Goal: Task Accomplishment & Management: Manage account settings

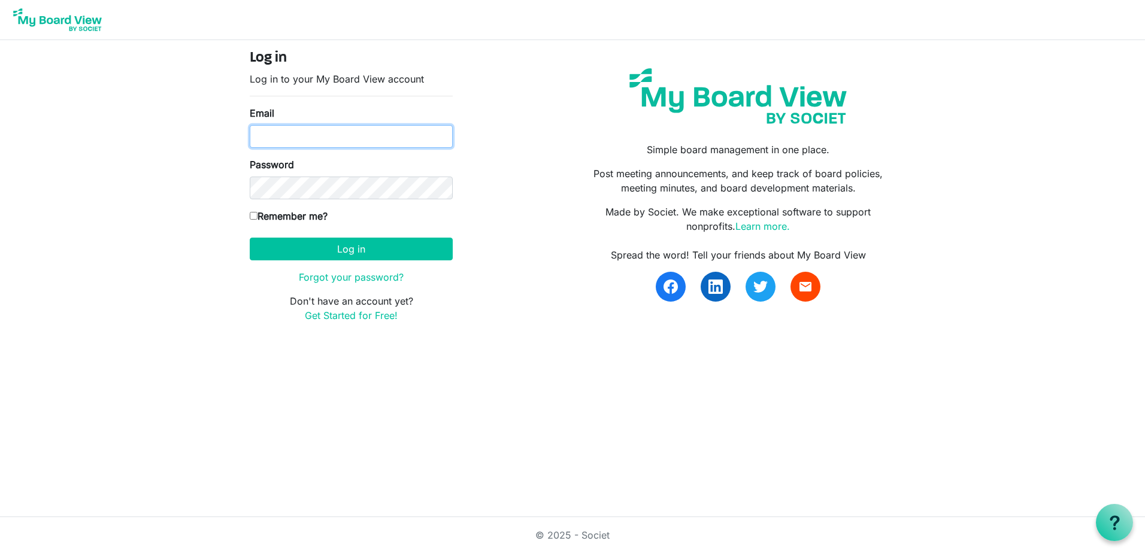
click at [387, 131] on input "Email" at bounding box center [351, 136] width 203 height 23
type input "[PERSON_NAME][EMAIL_ADDRESS][PERSON_NAME][DOMAIN_NAME]"
click at [250, 238] on button "Log in" at bounding box center [351, 249] width 203 height 23
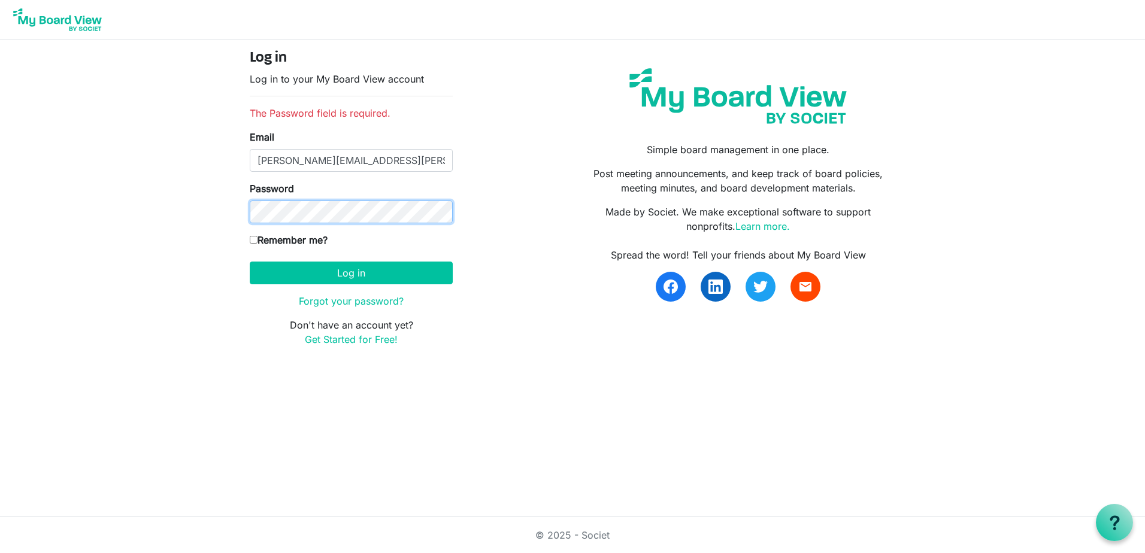
click at [250, 262] on button "Log in" at bounding box center [351, 273] width 203 height 23
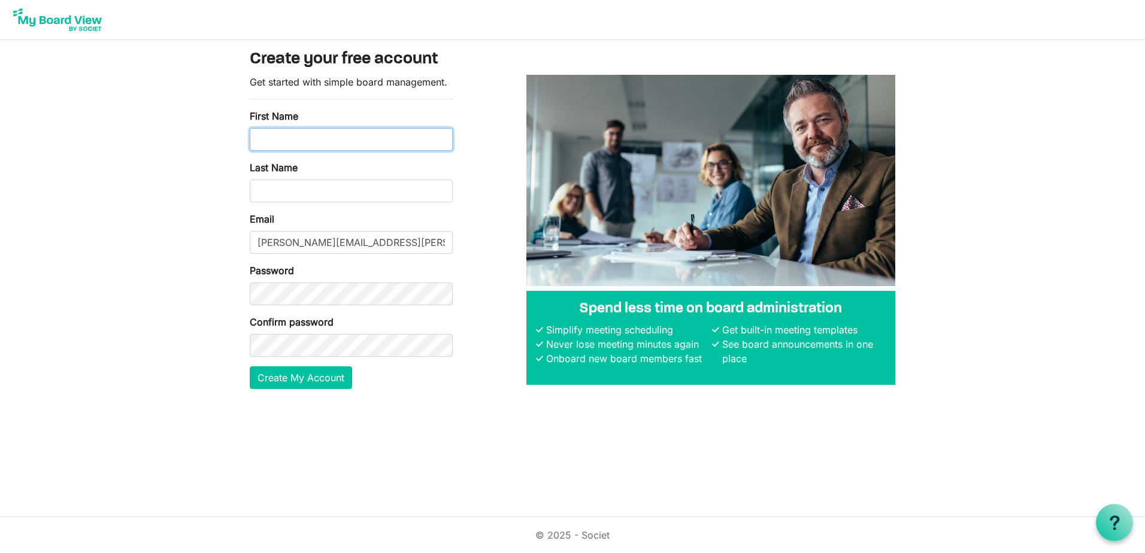
click at [299, 135] on input "First Name" at bounding box center [351, 139] width 203 height 23
type input "Sarah"
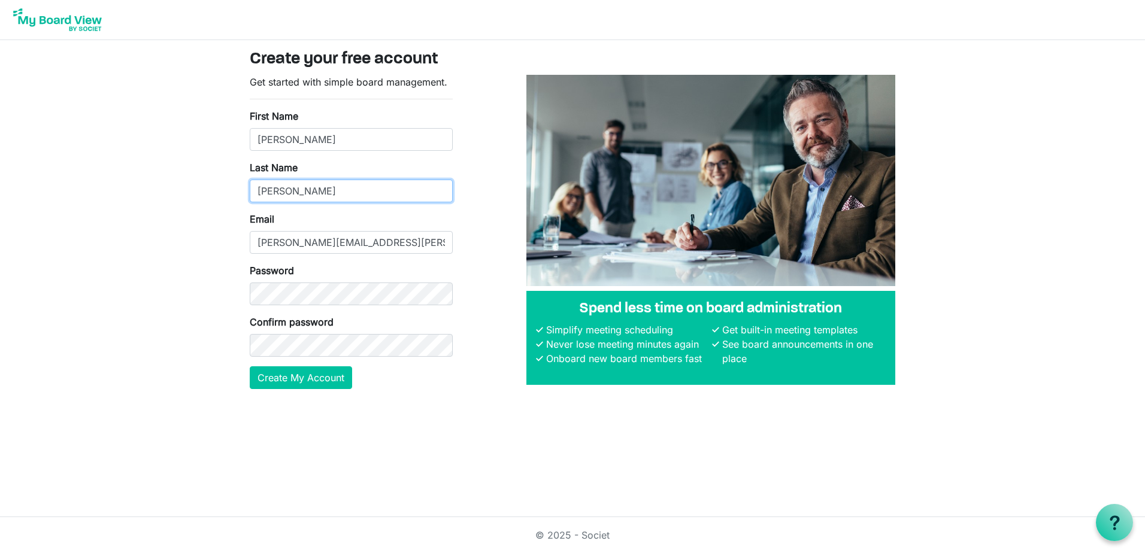
type input "Sarauer"
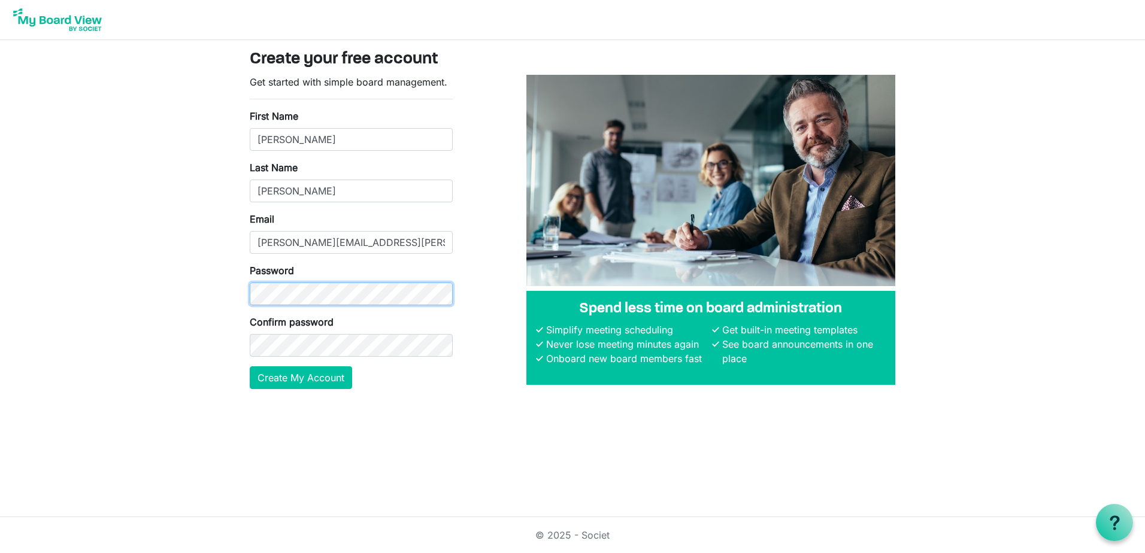
click at [250, 366] on button "Create My Account" at bounding box center [301, 377] width 102 height 23
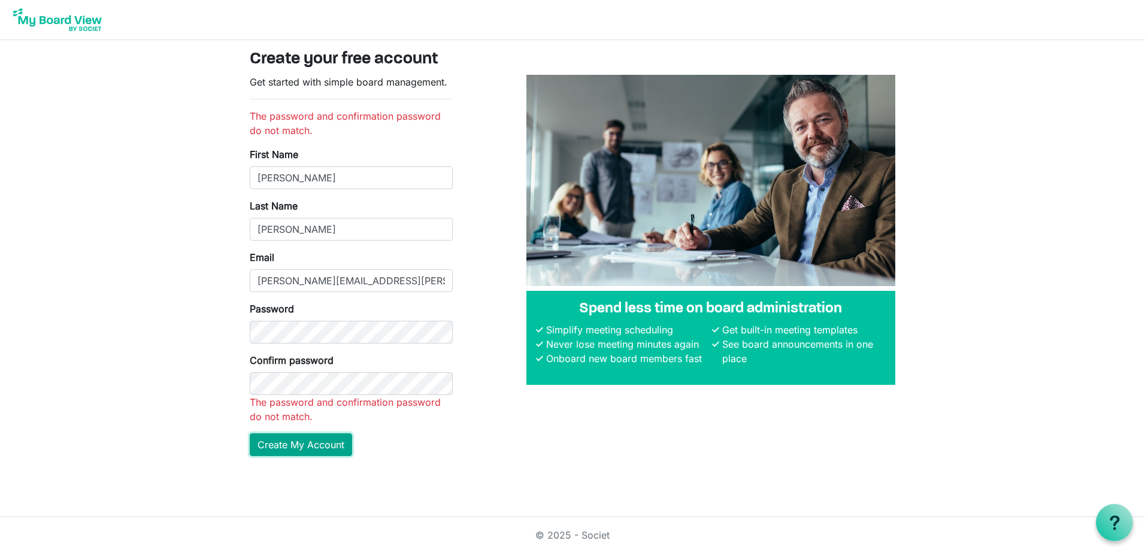
click at [297, 445] on main "Create your free account Get started with simple board management. The password…" at bounding box center [572, 257] width 665 height 435
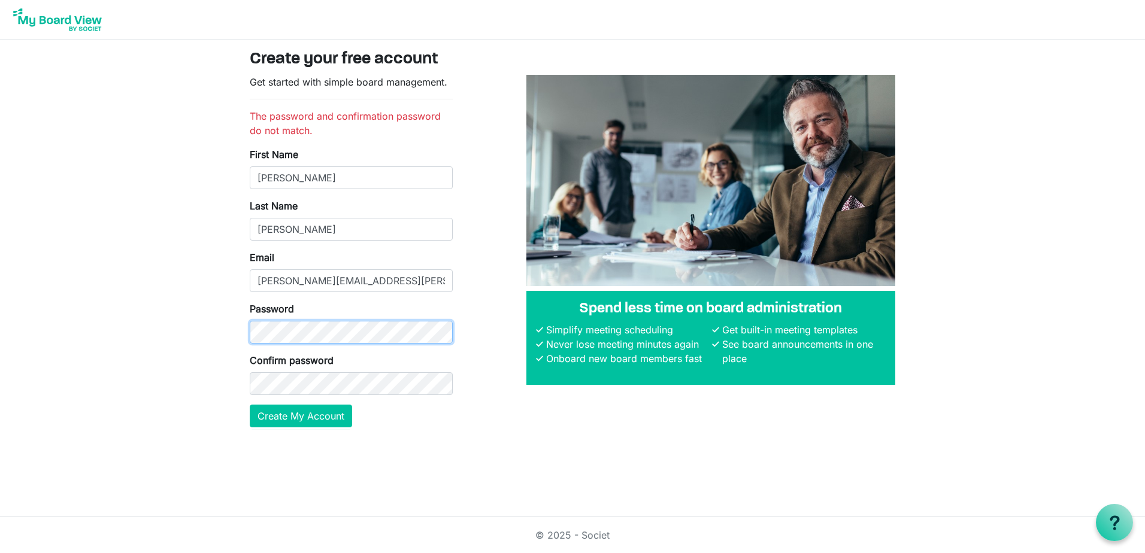
click at [0, 302] on html "Create your free account Get started with simple board management. The password…" at bounding box center [572, 276] width 1145 height 553
click at [250, 405] on button "Create My Account" at bounding box center [301, 416] width 102 height 23
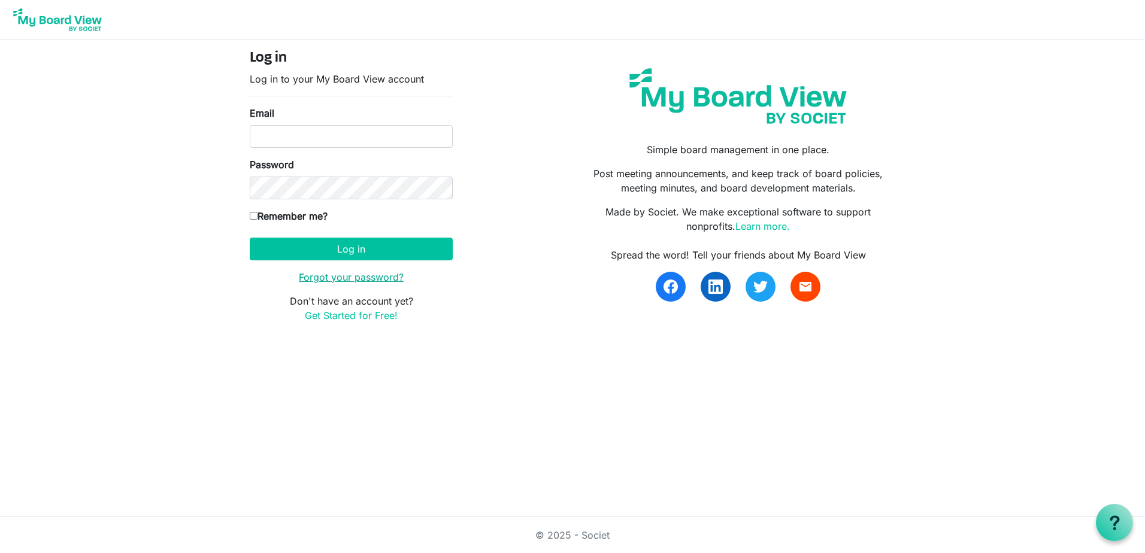
click at [372, 277] on link "Forgot your password?" at bounding box center [351, 277] width 105 height 12
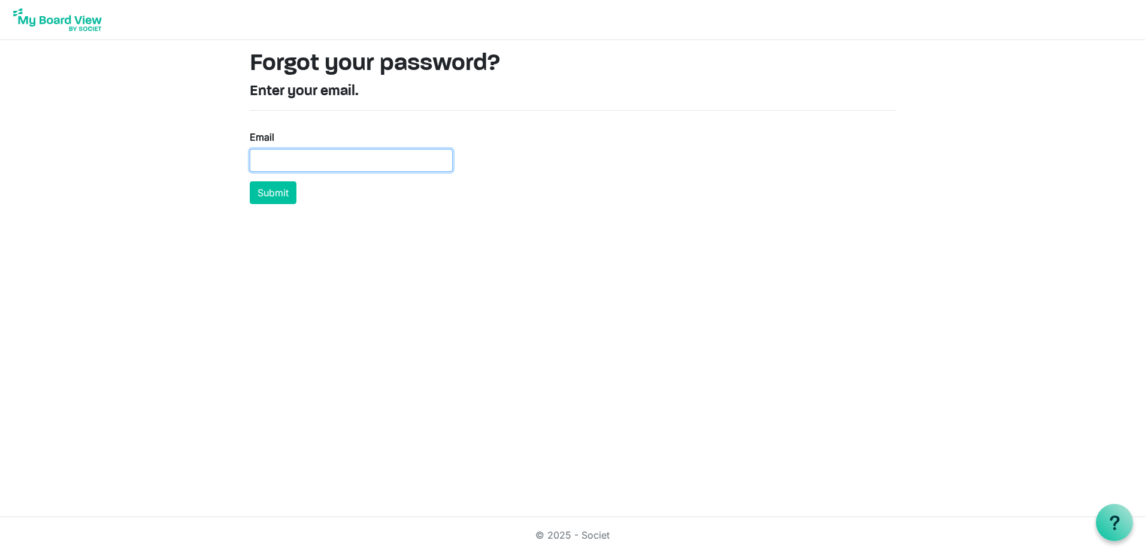
click at [324, 164] on input "Email" at bounding box center [351, 160] width 203 height 23
type input "[PERSON_NAME][EMAIL_ADDRESS][PERSON_NAME][DOMAIN_NAME]"
click at [286, 190] on button "Submit" at bounding box center [273, 192] width 47 height 23
